Goal: Information Seeking & Learning: Find specific fact

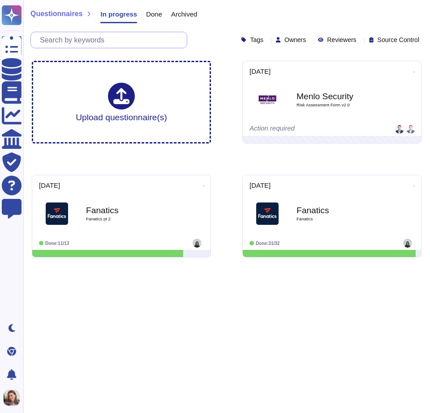
click at [67, 40] on input "text" at bounding box center [110, 40] width 151 height 16
paste input "What specific parts of the code and conversations are analyzed, and how do you …"
type input "What specific parts of the code and conversations are analyzed, and how do you …"
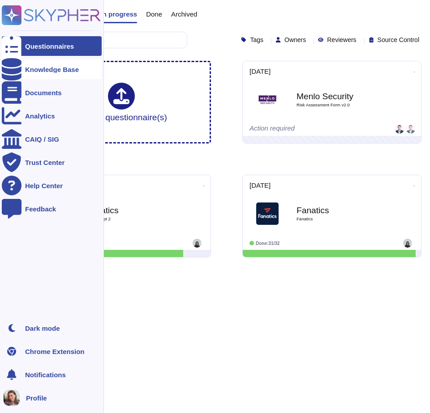
click at [17, 72] on div at bounding box center [12, 70] width 20 height 20
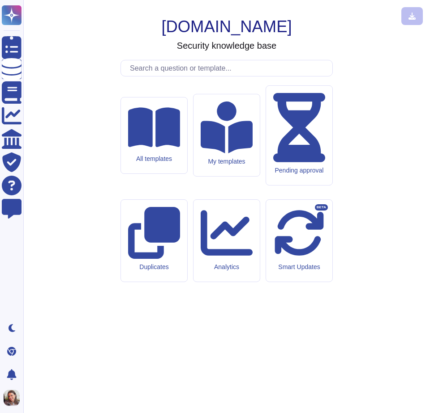
click at [276, 76] on input "text" at bounding box center [228, 68] width 207 height 16
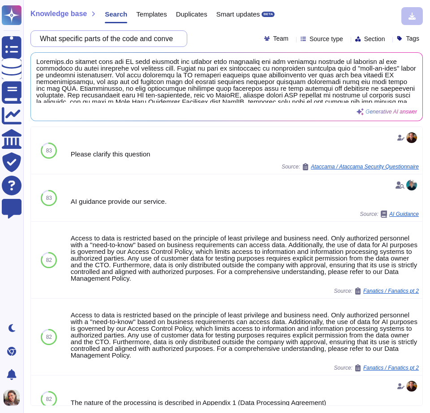
click at [148, 34] on input "What specific parts of the code and conversations are analyzed, and how do you …" at bounding box center [106, 39] width 142 height 16
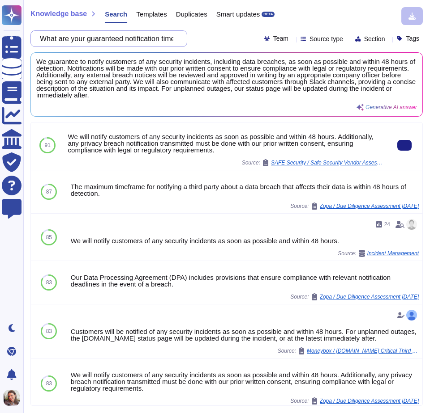
scroll to position [1, 0]
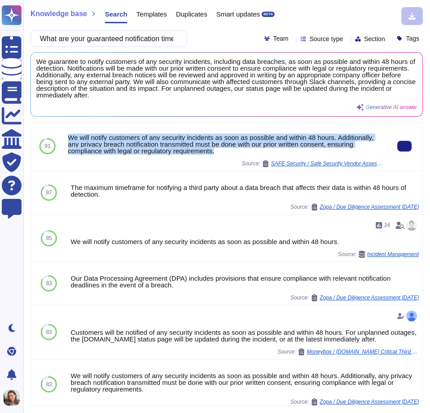
drag, startPoint x: 268, startPoint y: 151, endPoint x: 65, endPoint y: 135, distance: 204.2
click at [65, 135] on div "We will notify customers of any security incidents as soon as possible and with…" at bounding box center [225, 146] width 322 height 50
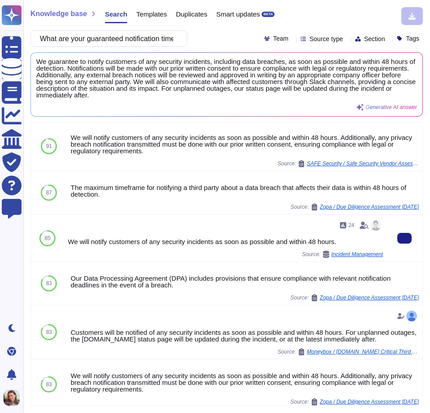
click at [355, 241] on div "We will notify customers of any security incidents as soon as possible and with…" at bounding box center [225, 241] width 315 height 7
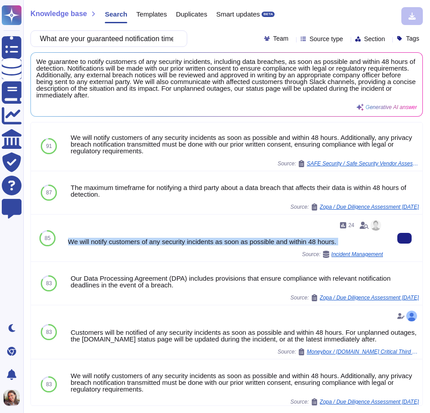
drag, startPoint x: 355, startPoint y: 241, endPoint x: 67, endPoint y: 241, distance: 288.2
click at [67, 241] on div "24 We will notify customers of any security incidents as soon as possible and w…" at bounding box center [225, 238] width 322 height 47
copy div "We will notify customers of any security incidents as soon as possible and with…"
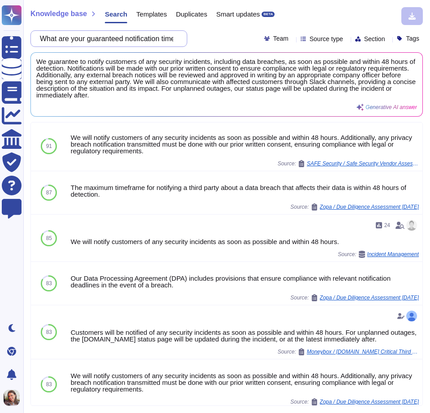
click at [103, 39] on input "What are your guaranteed notification timelines and procedures if a security br…" at bounding box center [106, 39] width 142 height 16
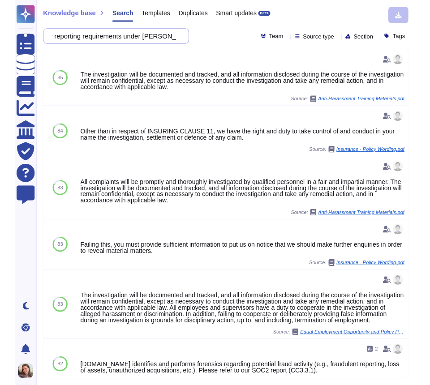
scroll to position [0, 0]
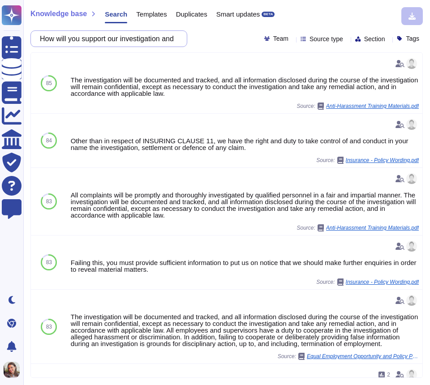
click at [124, 36] on input "How will you support our investigation and our mandatory reporting requirements…" at bounding box center [106, 39] width 142 height 16
click at [146, 41] on input "How will you support our investigation and our mandatory reporting requirements…" at bounding box center [106, 39] width 142 height 16
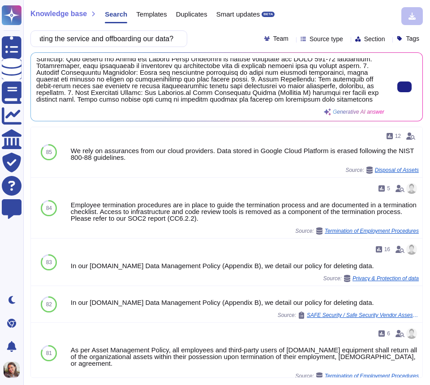
scroll to position [23, 0]
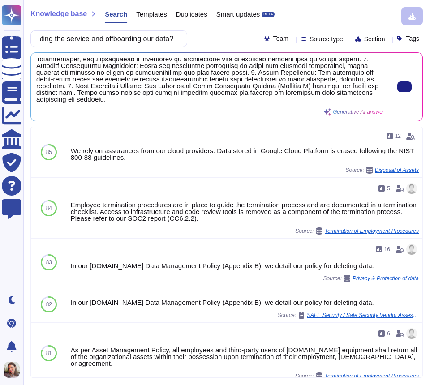
click at [290, 101] on span at bounding box center [210, 80] width 348 height 45
click at [265, 101] on span at bounding box center [210, 80] width 348 height 45
click at [255, 95] on span at bounding box center [210, 80] width 348 height 45
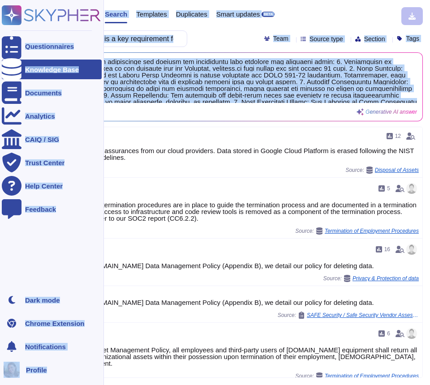
drag, startPoint x: 215, startPoint y: 98, endPoint x: 12, endPoint y: 29, distance: 214.8
click at [12, 29] on div "Questionnaires Knowledge Base Documents Analytics CAIQ / SIG Trust Center Help …" at bounding box center [215, 192] width 430 height 385
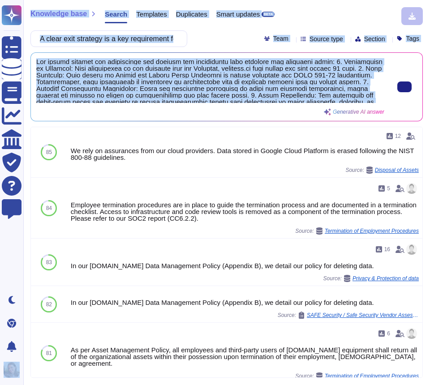
click at [175, 81] on span at bounding box center [210, 80] width 348 height 45
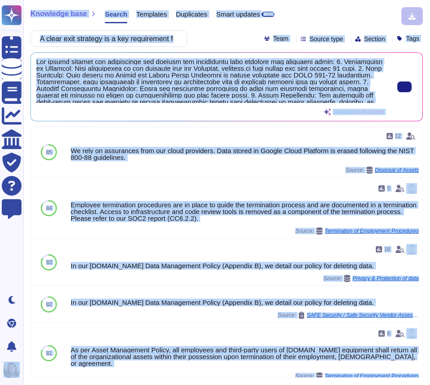
click at [177, 81] on span at bounding box center [210, 80] width 348 height 45
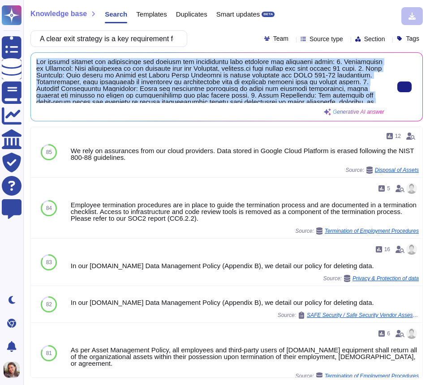
scroll to position [23, 0]
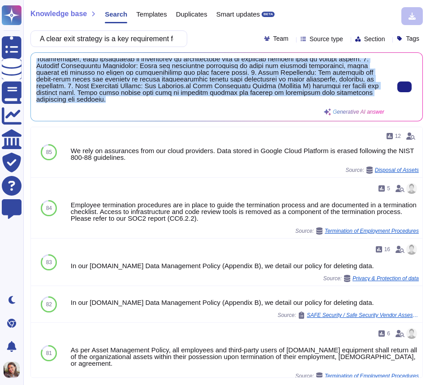
drag, startPoint x: 38, startPoint y: 60, endPoint x: 302, endPoint y: 100, distance: 267.9
click at [302, 100] on span at bounding box center [210, 80] width 348 height 45
copy span "The formal process for terminating the service and offboarding data includes th…"
click at [237, 101] on span at bounding box center [210, 80] width 348 height 45
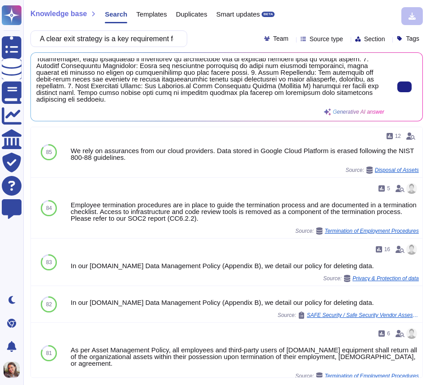
click at [225, 97] on span at bounding box center [210, 80] width 348 height 45
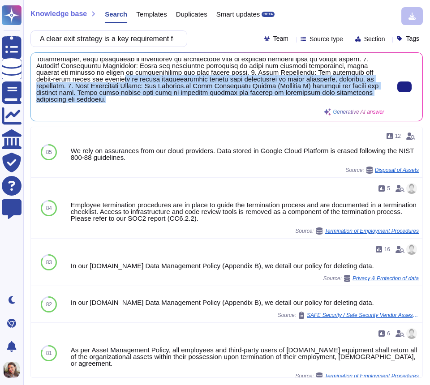
drag, startPoint x: 204, startPoint y: 98, endPoint x: 178, endPoint y: 78, distance: 32.9
click at [178, 78] on span at bounding box center [210, 80] width 348 height 45
click at [406, 81] on button at bounding box center [404, 86] width 14 height 11
